Goal: Task Accomplishment & Management: Manage account settings

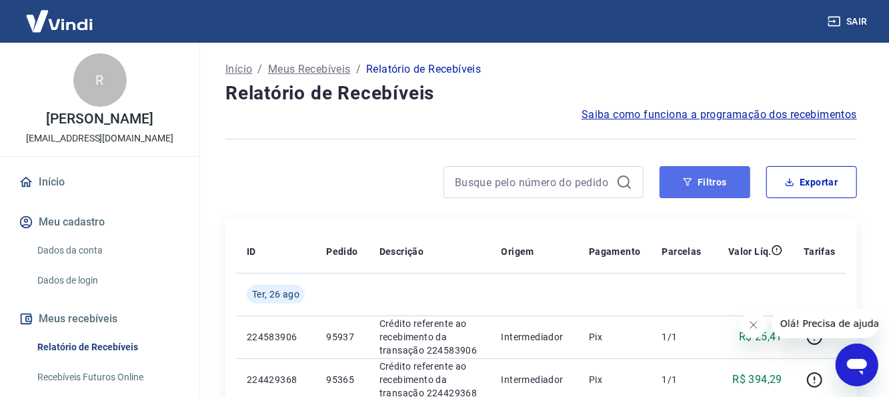
click at [708, 193] on button "Filtros" at bounding box center [705, 182] width 91 height 32
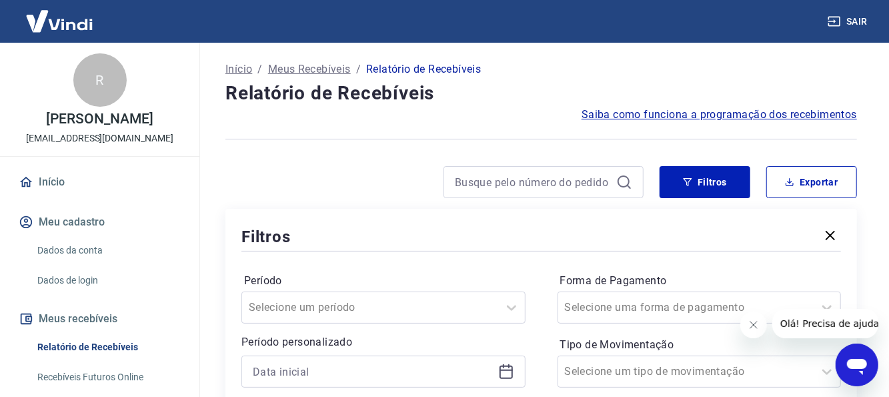
click at [508, 364] on icon at bounding box center [506, 372] width 16 height 16
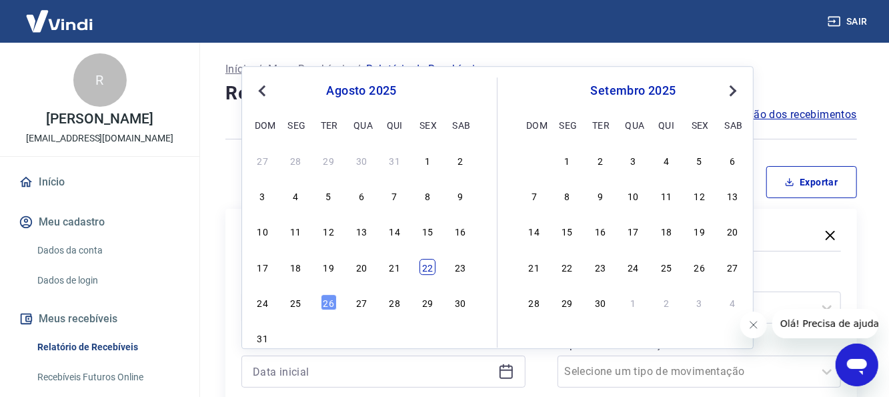
click at [431, 263] on div "22" at bounding box center [428, 267] width 16 height 16
type input "[DATE]"
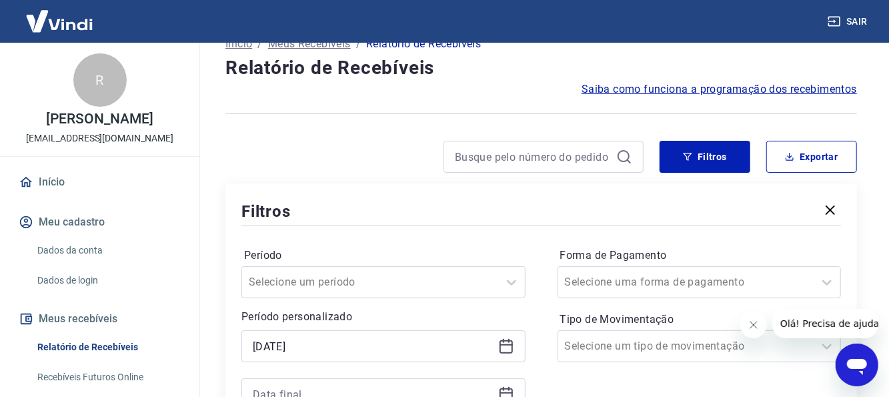
scroll to position [67, 0]
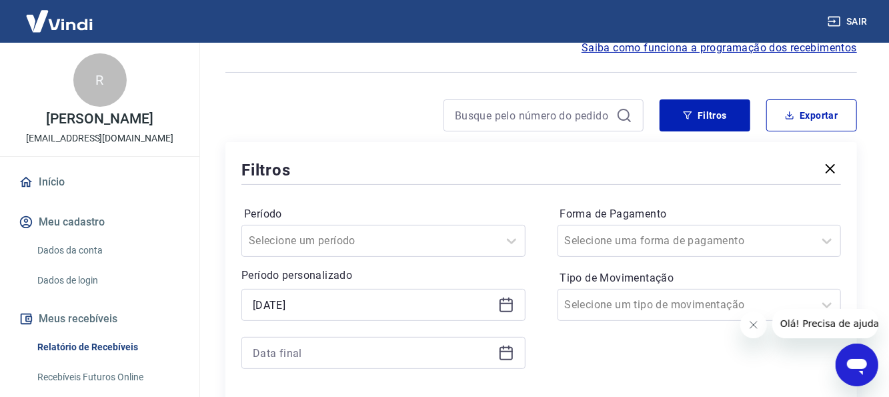
click at [504, 352] on icon at bounding box center [506, 353] width 16 height 16
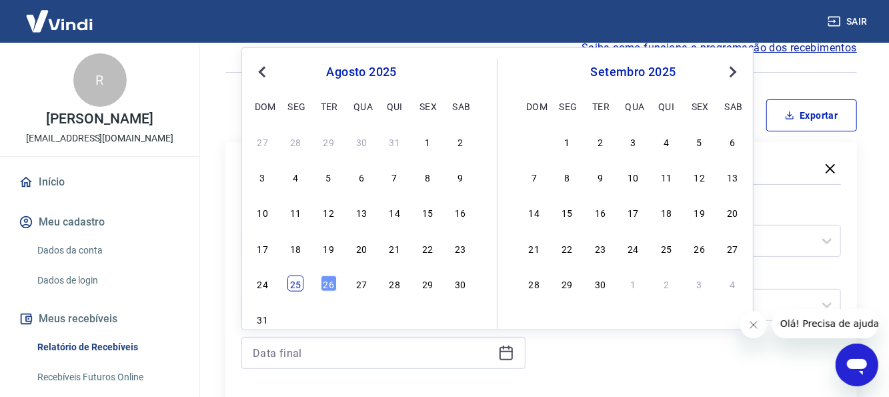
click at [296, 278] on div "25" at bounding box center [295, 283] width 16 height 16
type input "[DATE]"
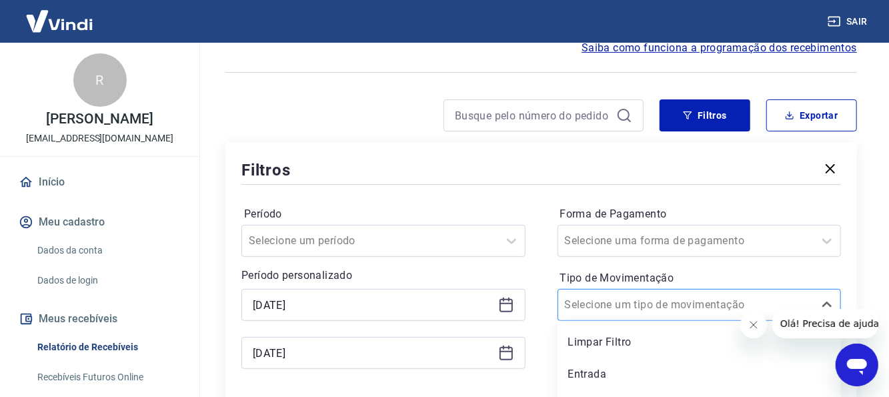
scroll to position [92, 0]
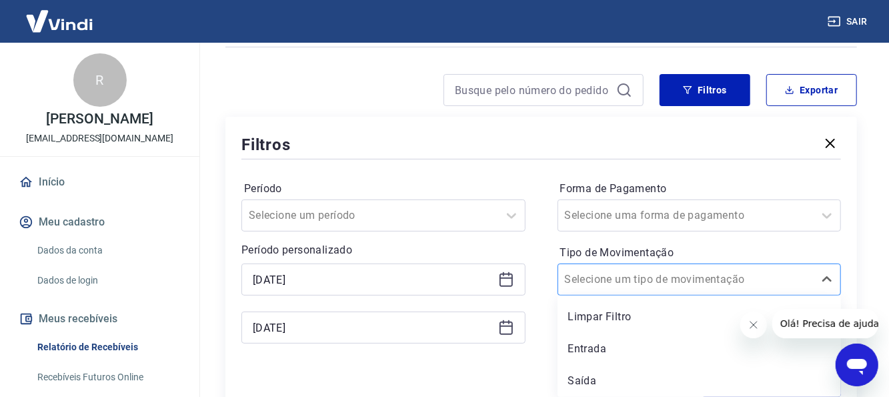
click at [624, 295] on div "option Limpar Filtro focused, 1 of 3. 3 results available. Use Up and Down to c…" at bounding box center [700, 279] width 284 height 32
click at [604, 351] on div "Entrada" at bounding box center [700, 348] width 284 height 27
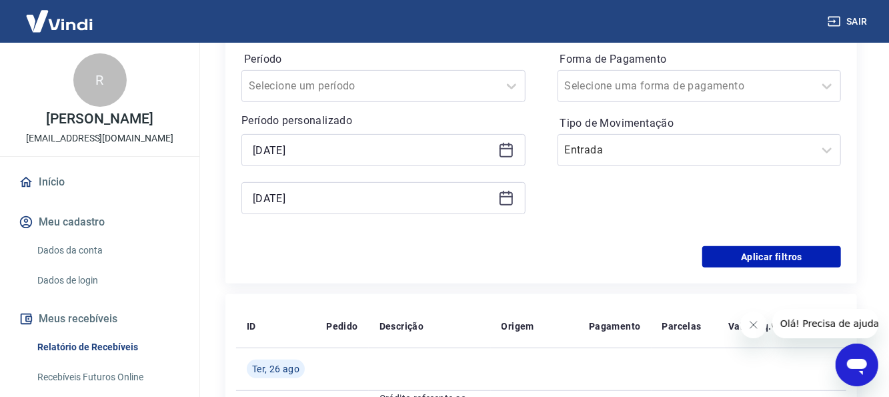
scroll to position [225, 0]
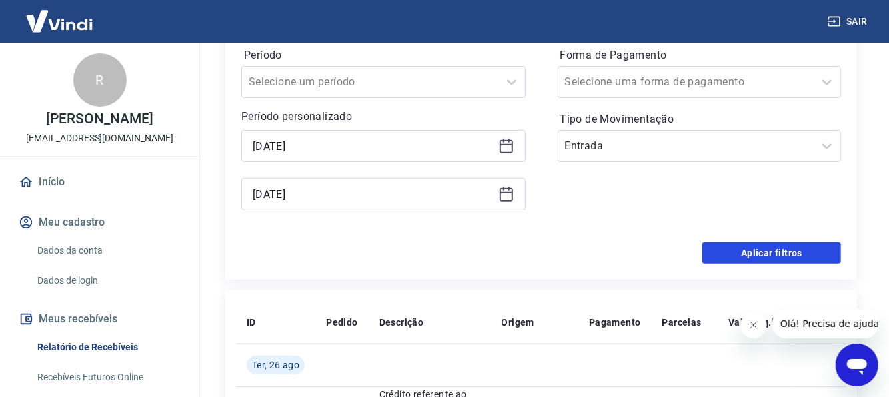
drag, startPoint x: 715, startPoint y: 254, endPoint x: 776, endPoint y: 104, distance: 162.1
click at [715, 254] on button "Aplicar filtros" at bounding box center [771, 252] width 139 height 21
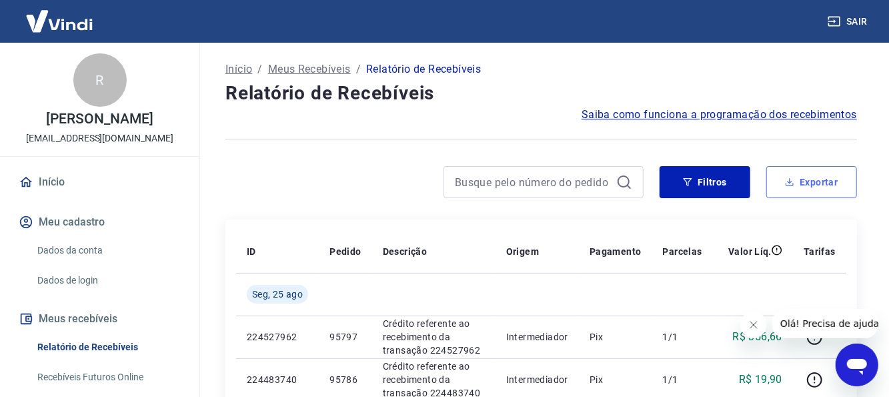
click at [805, 167] on button "Exportar" at bounding box center [811, 182] width 91 height 32
type input "[DATE]"
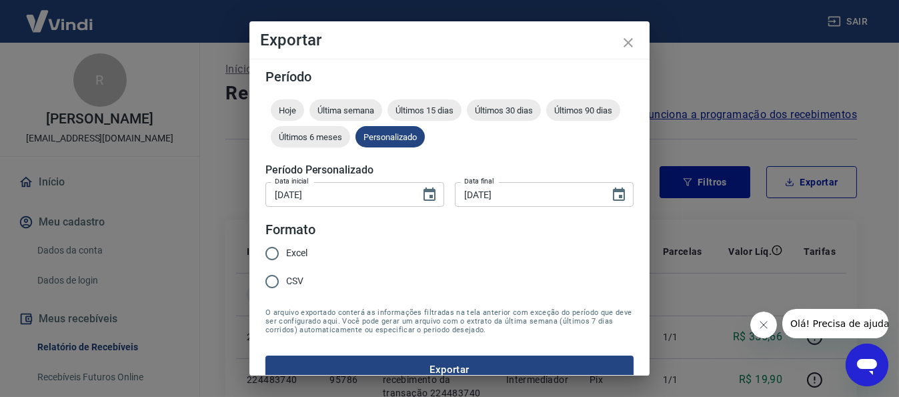
click at [805, 175] on div "Exportar Período Hoje Última semana Últimos 15 dias Últimos 30 dias Últimos 90 …" at bounding box center [449, 198] width 899 height 397
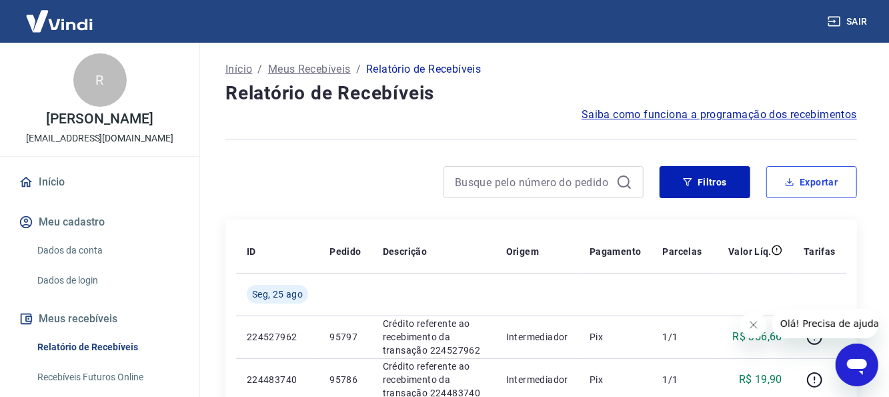
click at [800, 187] on button "Exportar" at bounding box center [811, 182] width 91 height 32
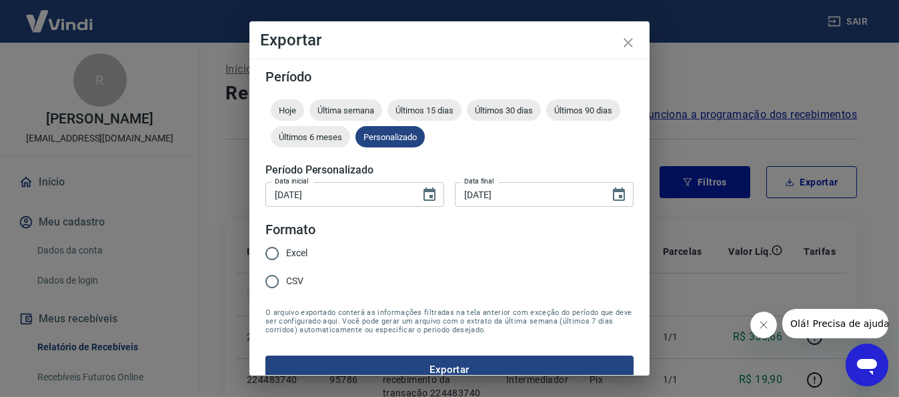
drag, startPoint x: 265, startPoint y: 249, endPoint x: 290, endPoint y: 270, distance: 32.6
click at [266, 249] on input "Excel" at bounding box center [272, 253] width 28 height 28
radio input "true"
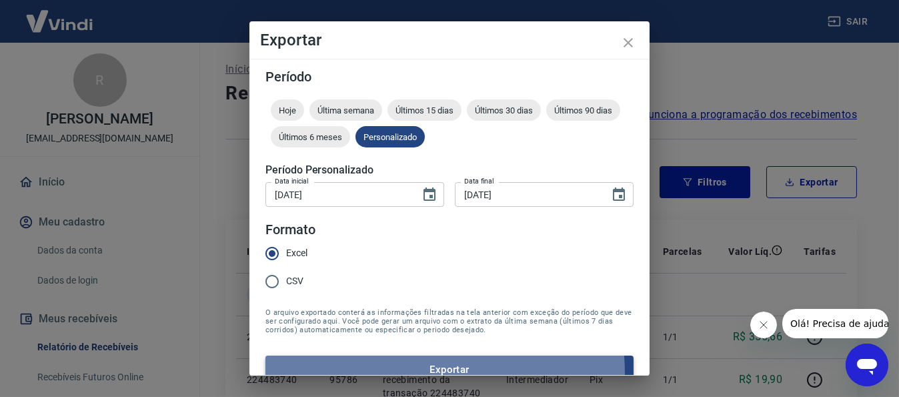
click at [404, 372] on button "Exportar" at bounding box center [449, 370] width 368 height 28
